Goal: Understand process/instructions

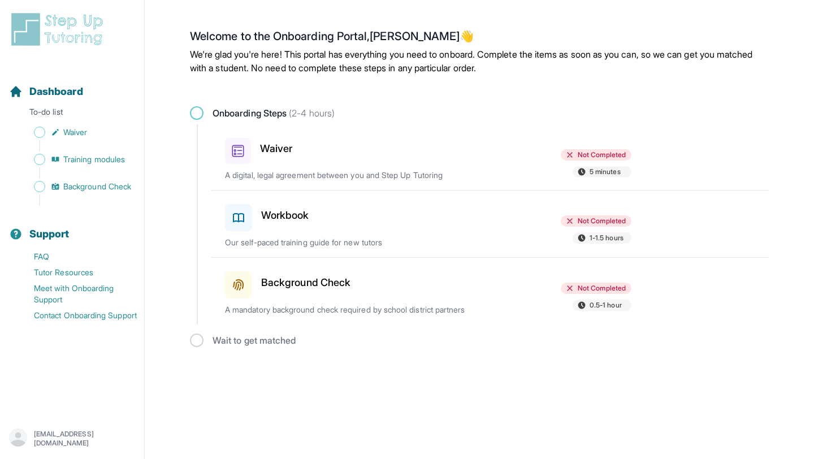
click at [270, 146] on h3 "Waiver" at bounding box center [276, 149] width 32 height 16
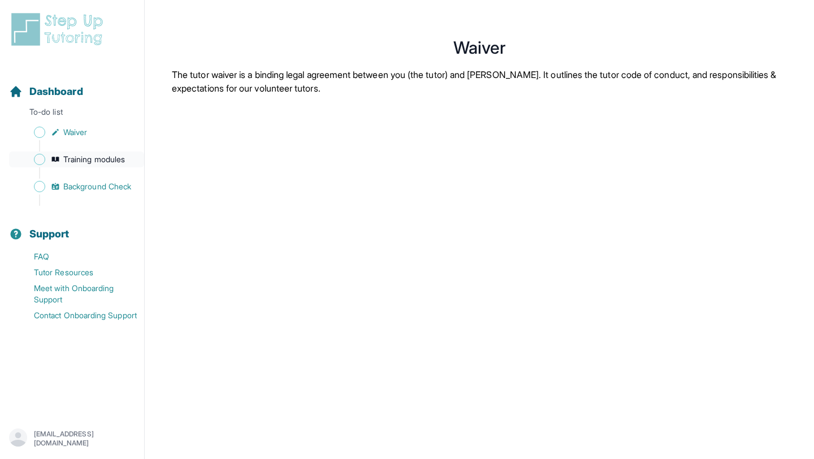
click at [106, 160] on span "Training modules" at bounding box center [94, 159] width 62 height 11
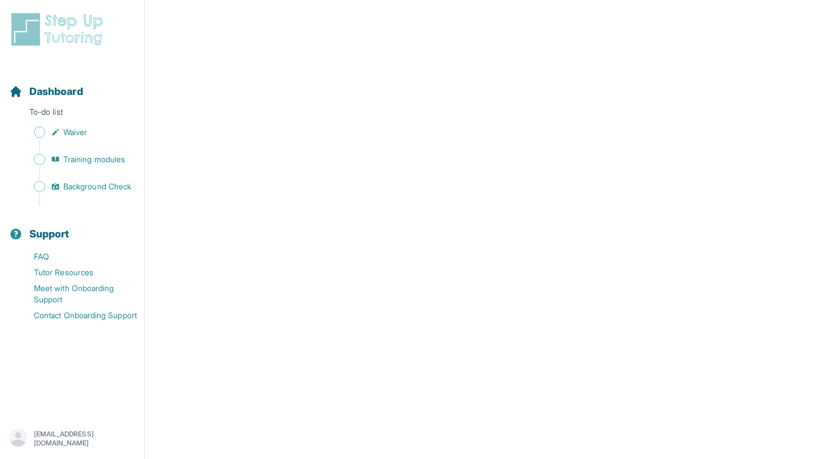
scroll to position [463, 0]
click at [92, 159] on span "Training modules" at bounding box center [94, 159] width 62 height 11
